Goal: Information Seeking & Learning: Learn about a topic

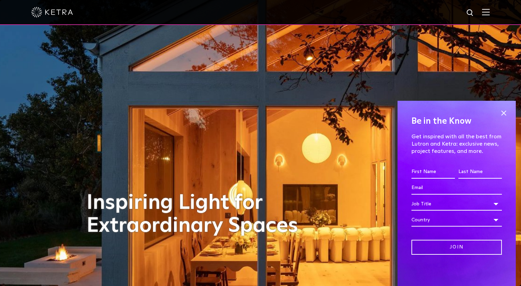
click at [486, 13] on img at bounding box center [486, 12] width 8 height 7
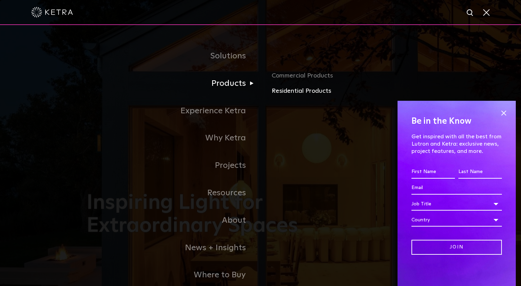
click at [293, 90] on link "Residential Products" at bounding box center [352, 91] width 163 height 10
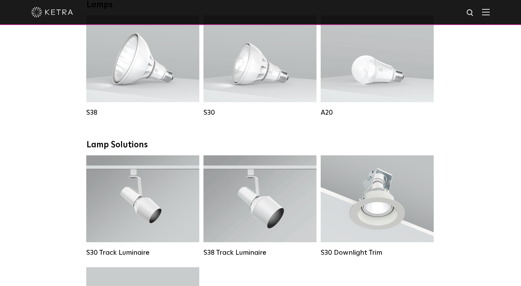
scroll to position [419, 0]
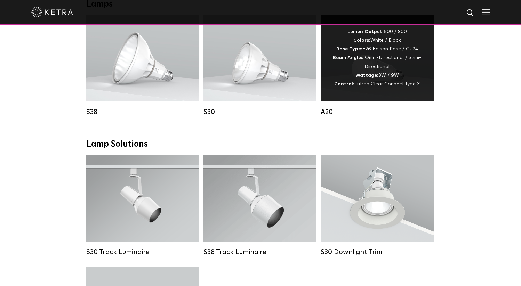
click at [372, 71] on div "Lumen Output: 600 / 800 Colors: White / Black Base Type: E26 Edison Base / GU24…" at bounding box center [377, 57] width 92 height 61
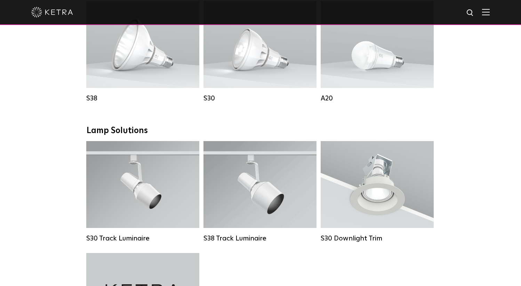
scroll to position [434, 0]
